Goal: Information Seeking & Learning: Learn about a topic

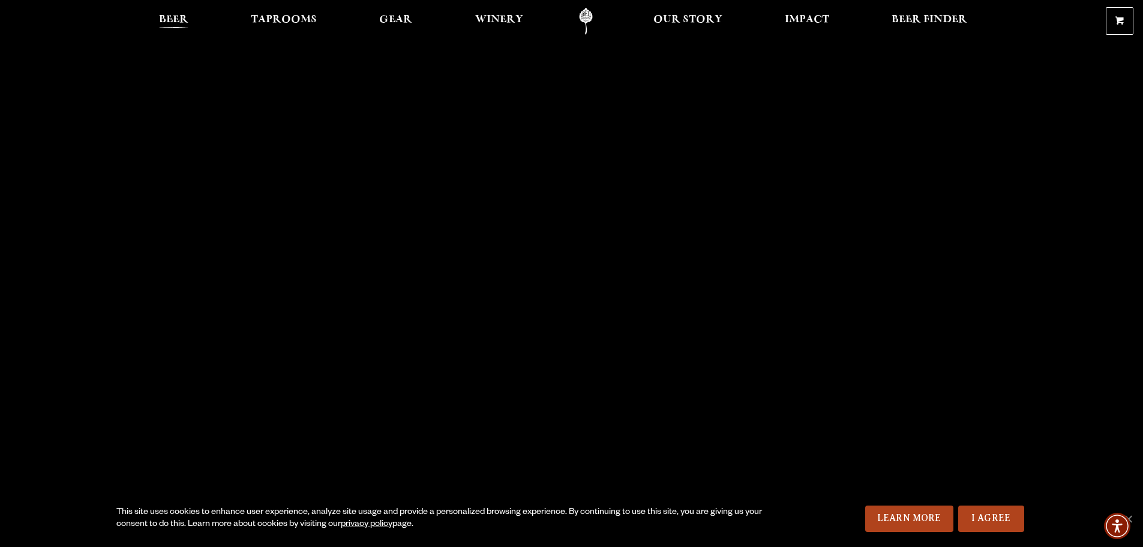
click at [184, 19] on span "Beer" at bounding box center [173, 20] width 29 height 10
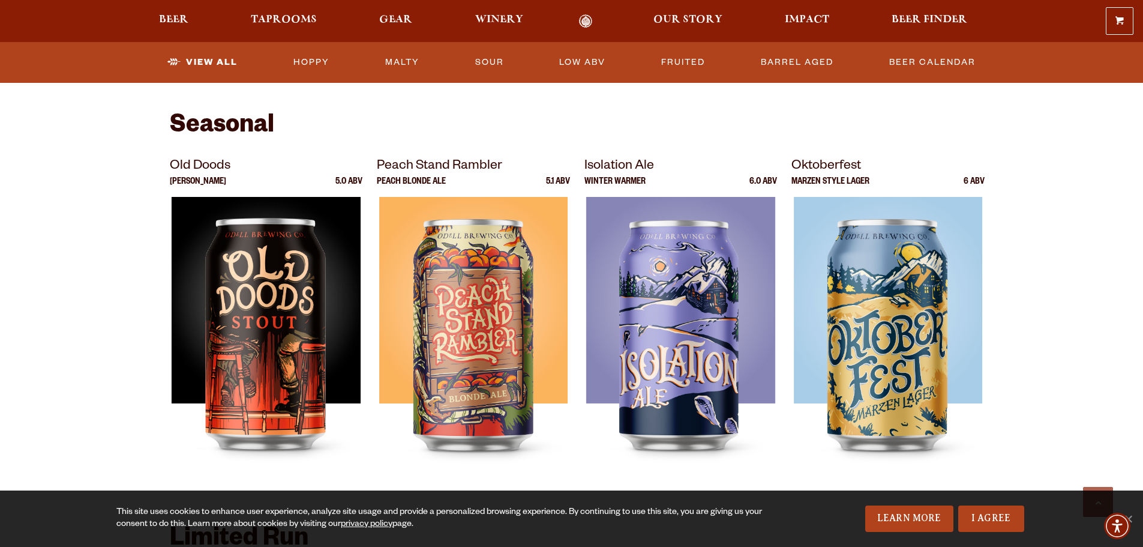
scroll to position [1681, 0]
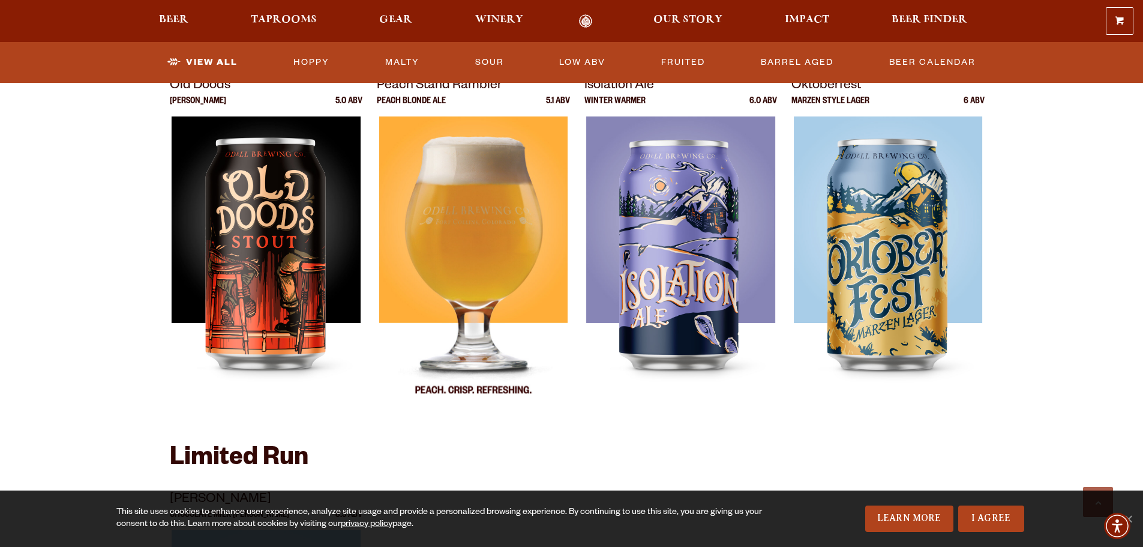
click at [474, 244] on img at bounding box center [473, 266] width 189 height 300
